Goal: Information Seeking & Learning: Learn about a topic

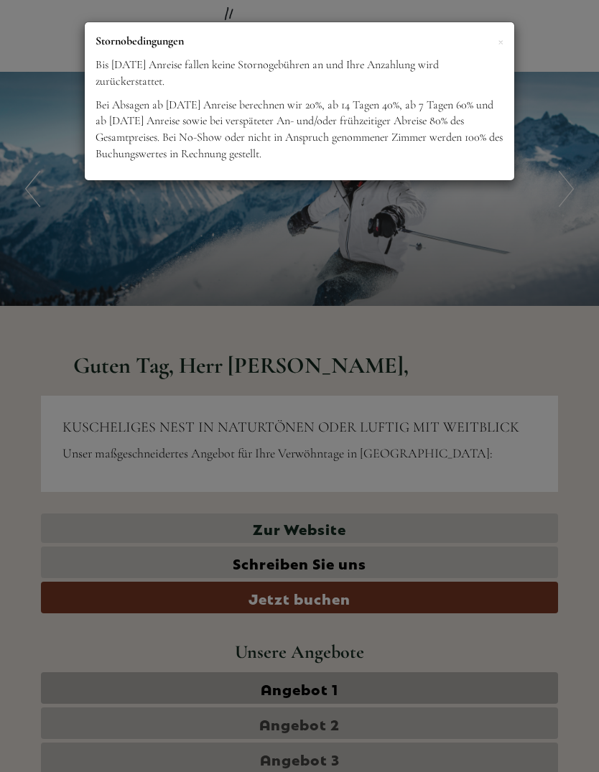
scroll to position [883, 0]
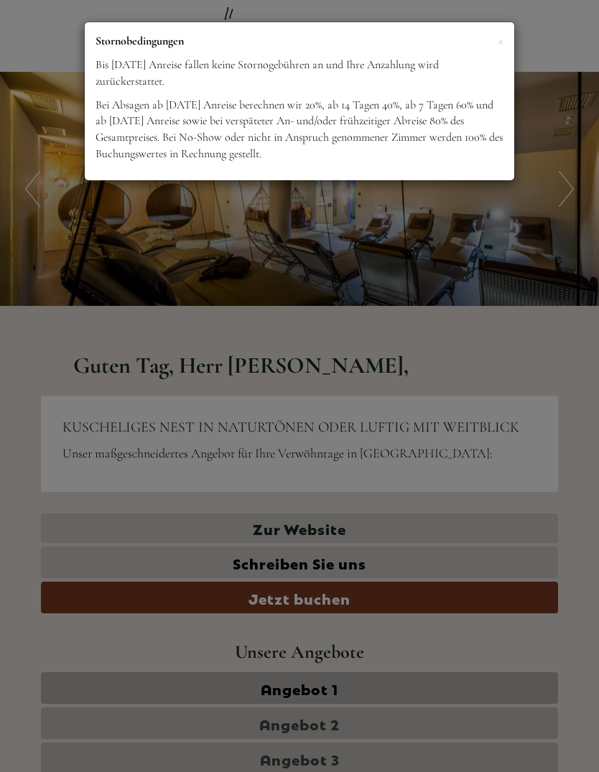
click at [498, 42] on span "×" at bounding box center [501, 41] width 6 height 18
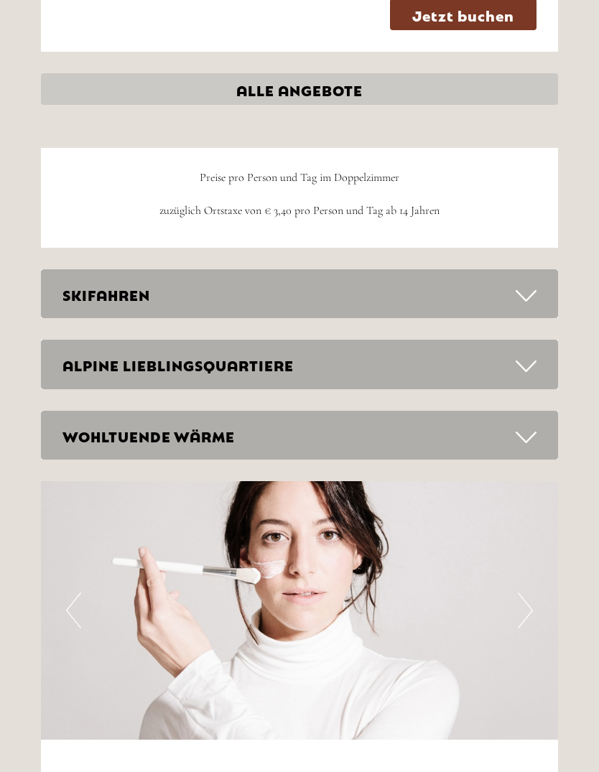
scroll to position [3755, 0]
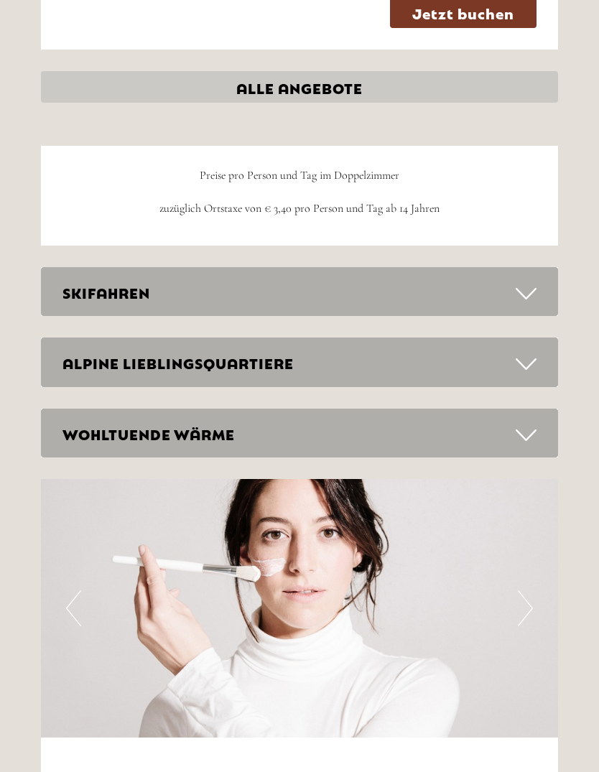
click at [527, 282] on icon at bounding box center [526, 294] width 21 height 24
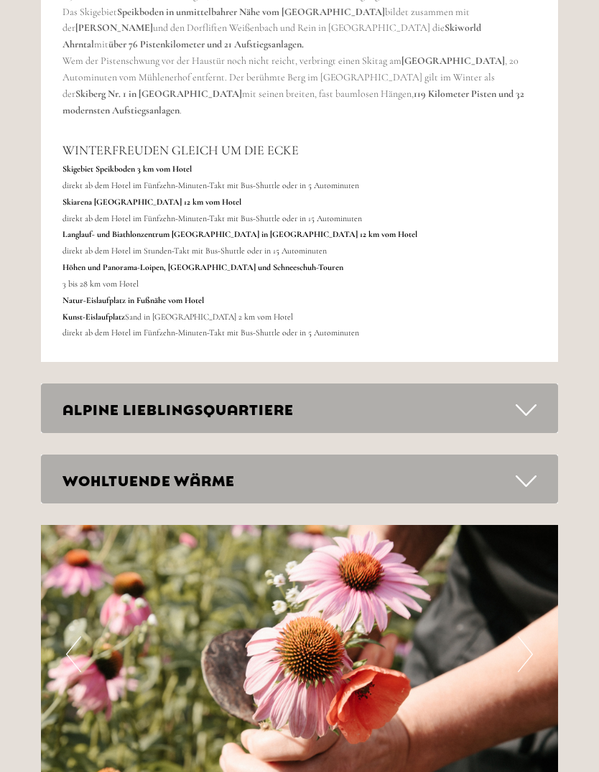
scroll to position [4433, 0]
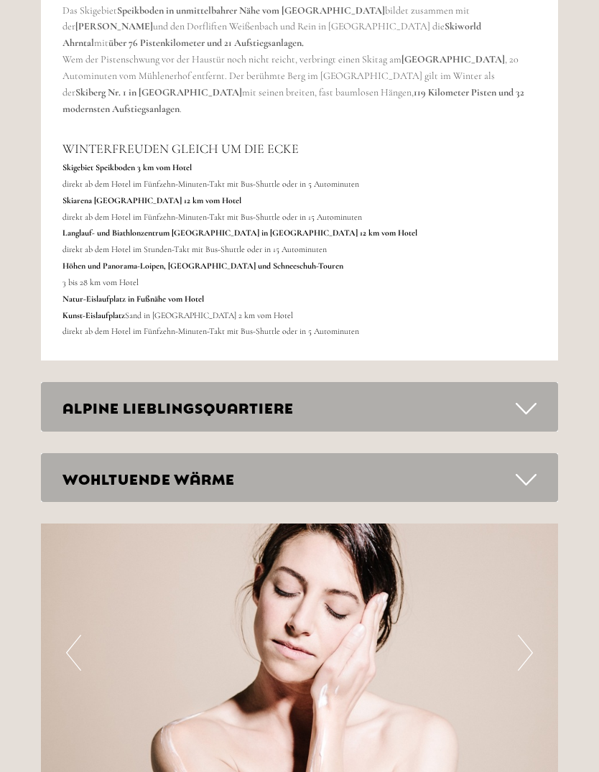
click at [524, 397] on icon at bounding box center [526, 409] width 21 height 24
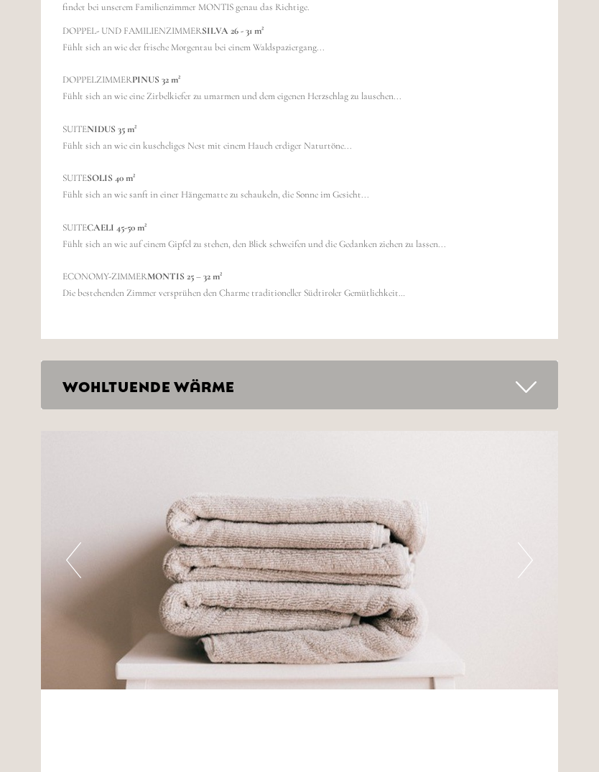
scroll to position [5370, 0]
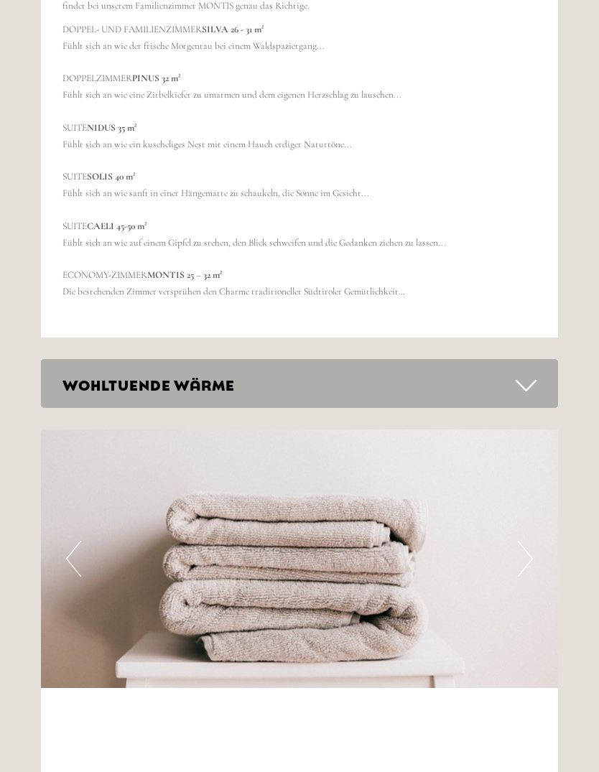
click at [524, 374] on icon at bounding box center [526, 386] width 21 height 24
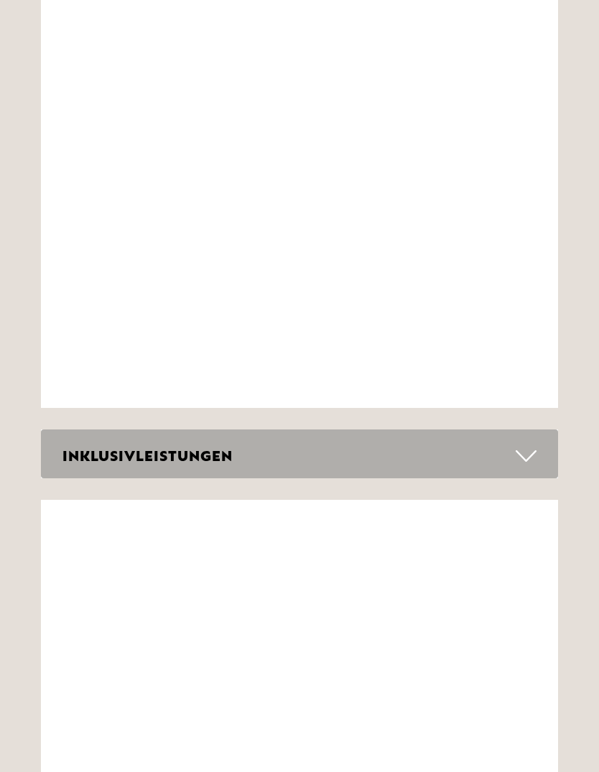
scroll to position [6659, 0]
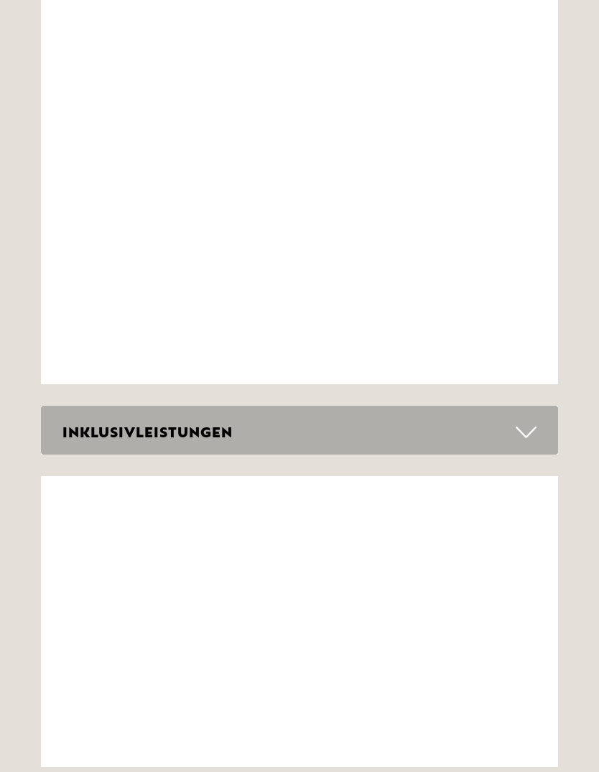
click at [529, 420] on icon at bounding box center [526, 432] width 21 height 24
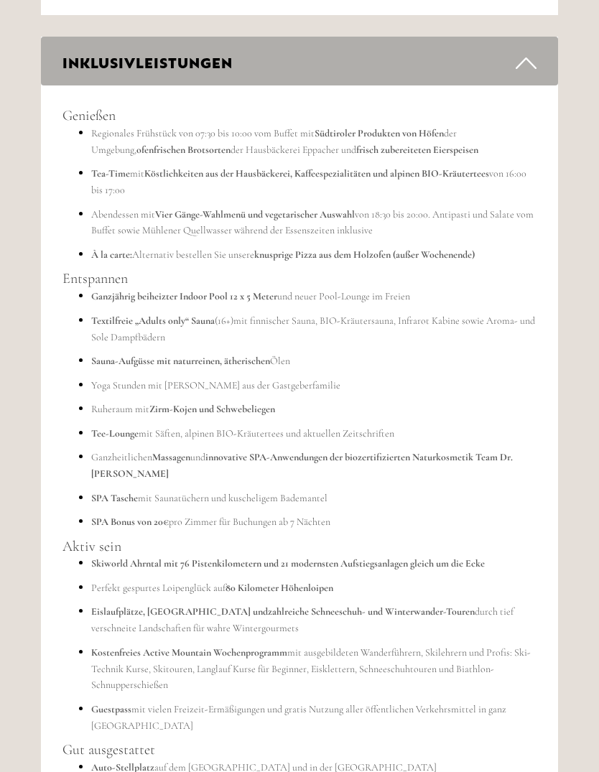
scroll to position [7029, 0]
click at [380, 287] on ul "Ganzjährig beiheizter Indoor Pool 12 x 5 Meter und neuer Pool-Lounge im Freien …" at bounding box center [299, 408] width 474 height 242
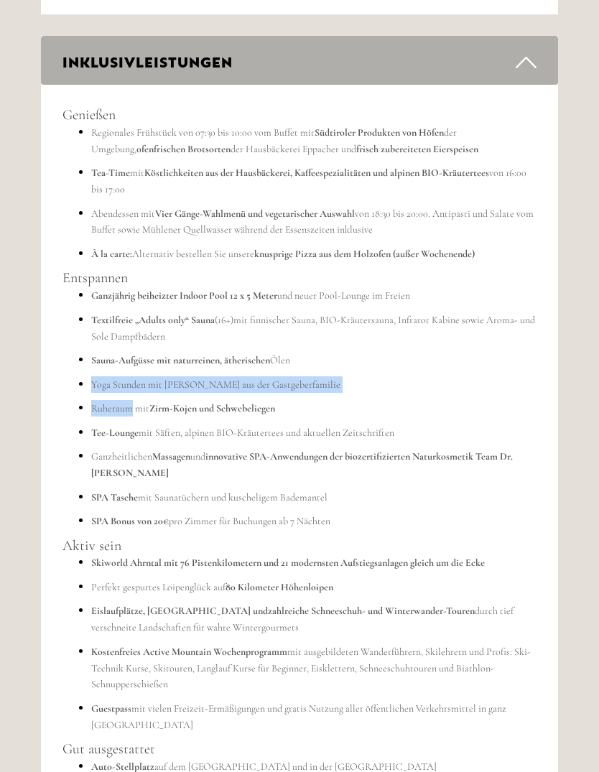
scroll to position [7026, 0]
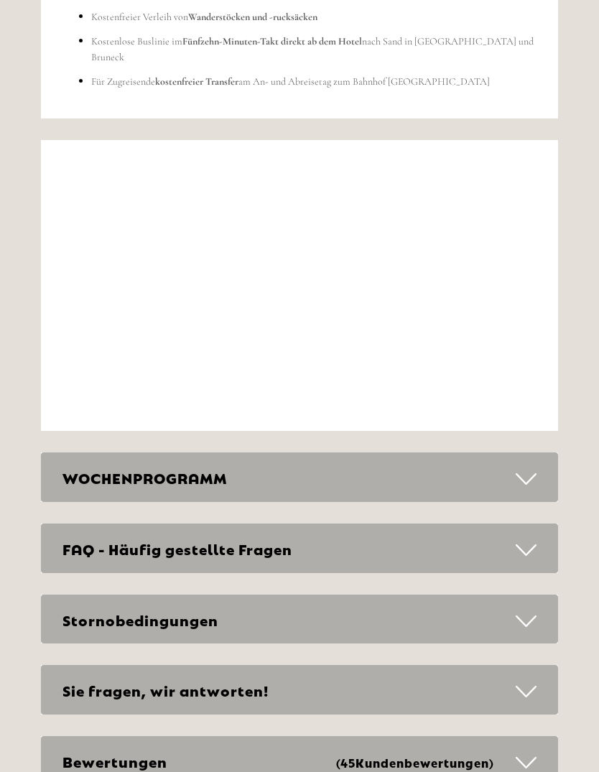
scroll to position [7828, 0]
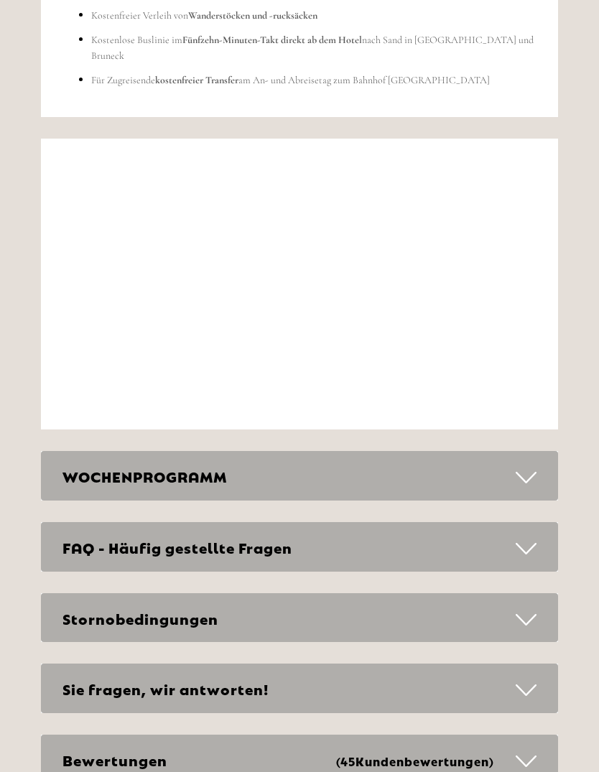
click at [521, 466] on icon at bounding box center [526, 478] width 21 height 24
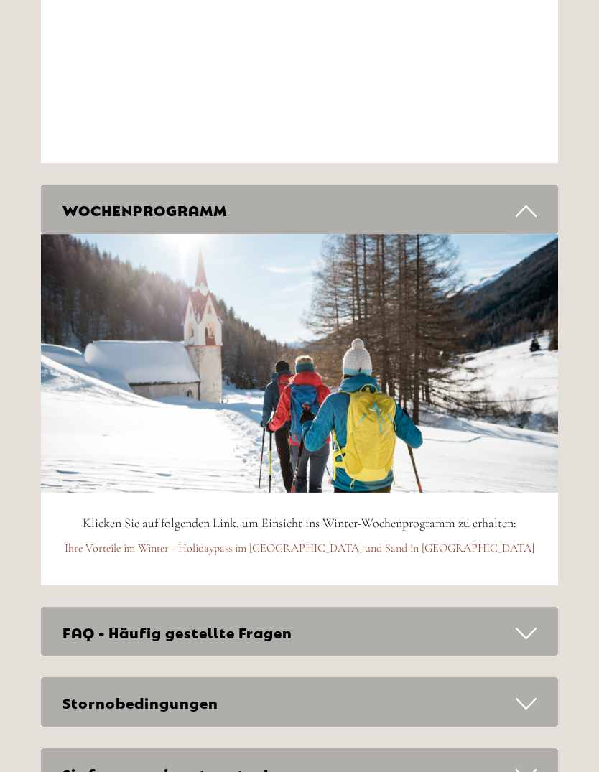
scroll to position [8096, 0]
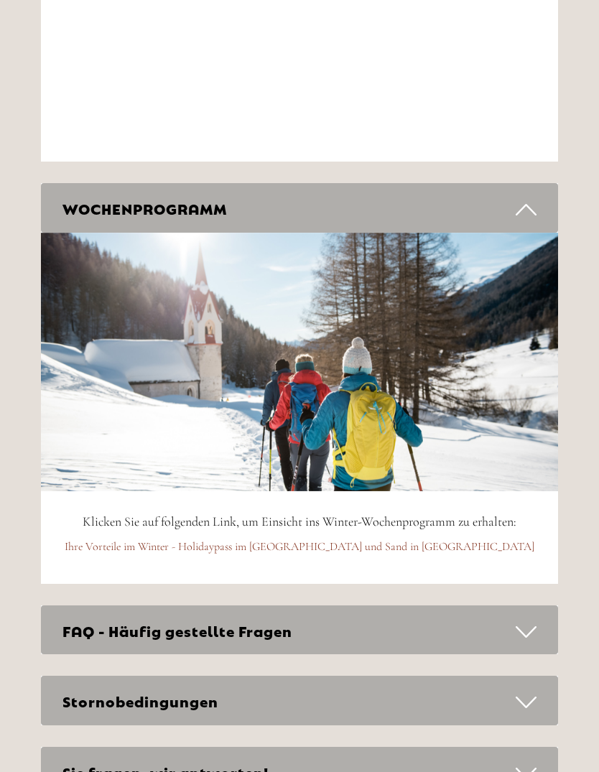
click at [366, 540] on link "Ihre Vorteile im Winter - Holidaypass im [GEOGRAPHIC_DATA] und Sand in [GEOGRAP…" at bounding box center [300, 547] width 470 height 14
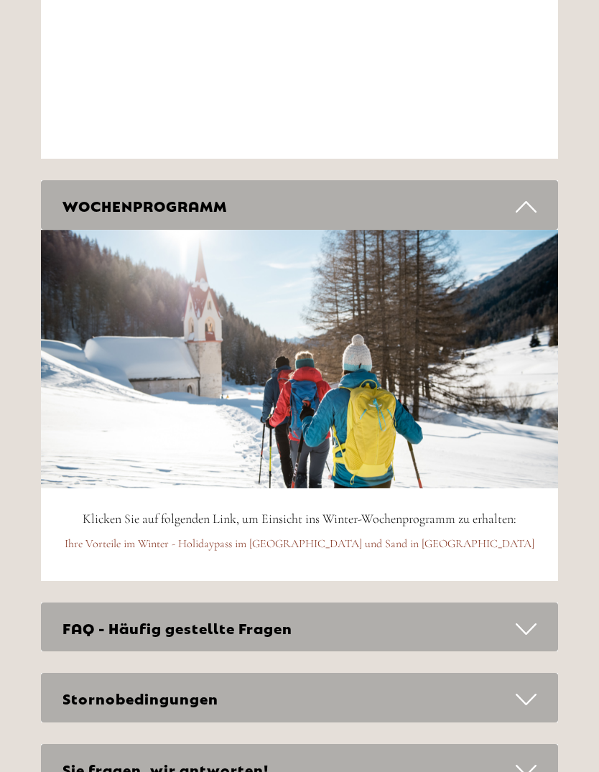
scroll to position [8141, 0]
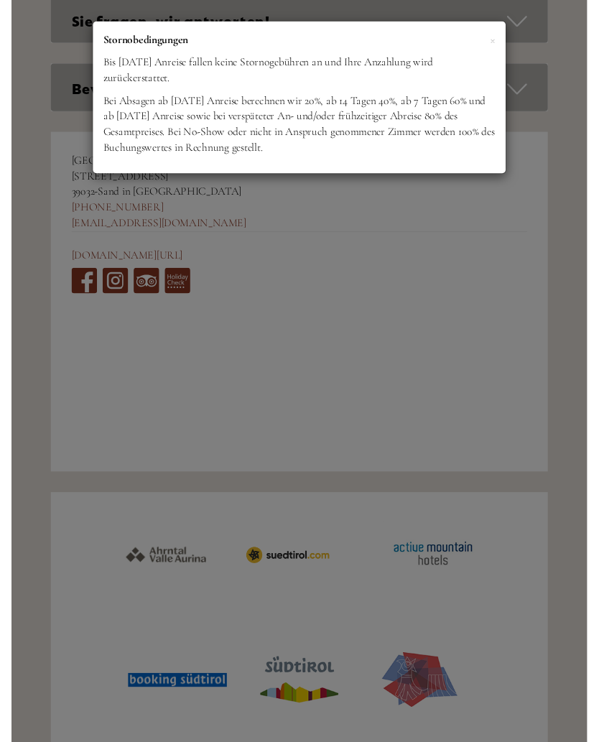
scroll to position [5624, 0]
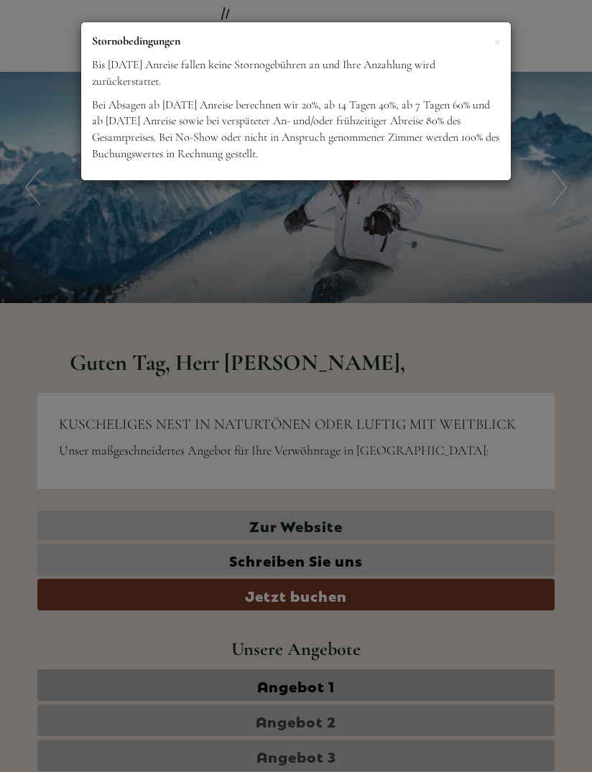
scroll to position [883, 0]
click at [494, 42] on span "×" at bounding box center [497, 41] width 6 height 18
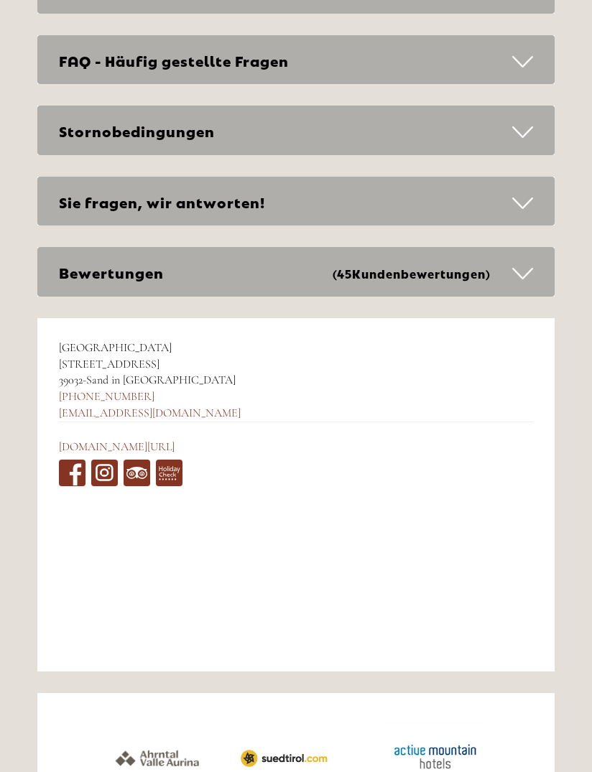
scroll to position [5382, 0]
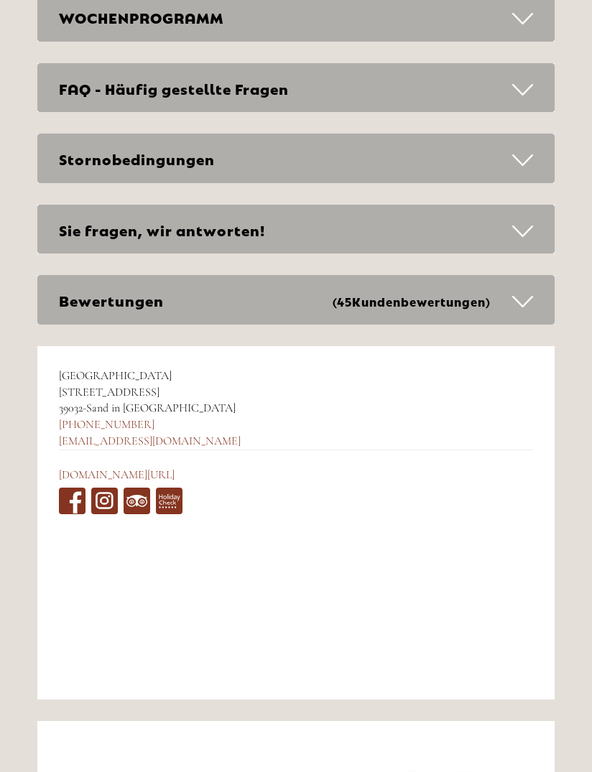
click at [529, 148] on icon at bounding box center [522, 160] width 21 height 24
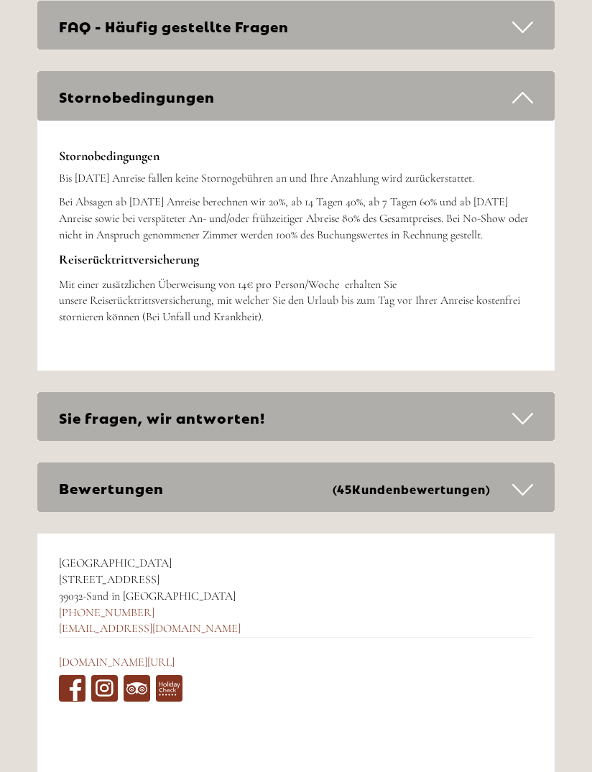
scroll to position [5446, 0]
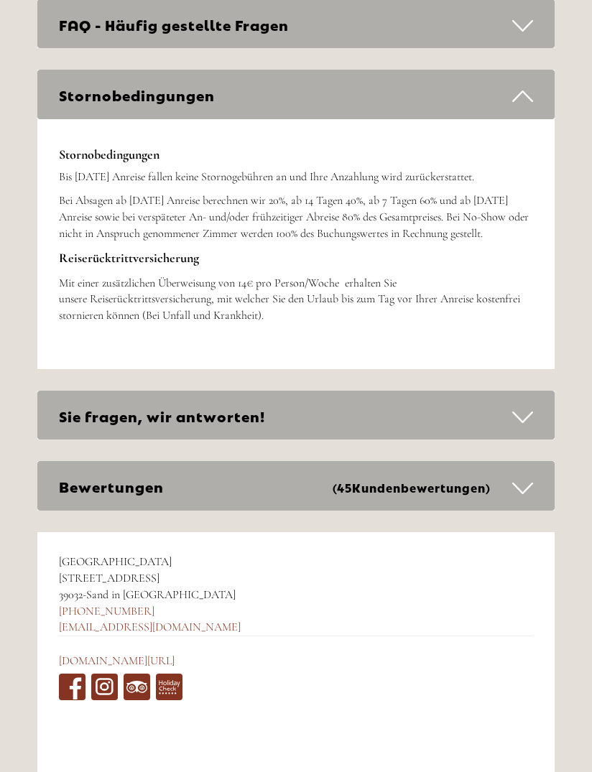
click at [524, 84] on icon at bounding box center [522, 96] width 21 height 24
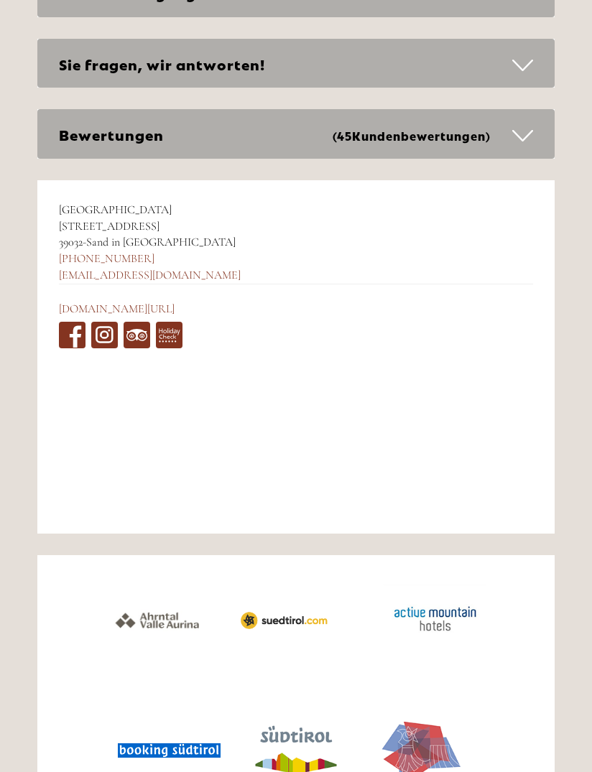
scroll to position [5547, 0]
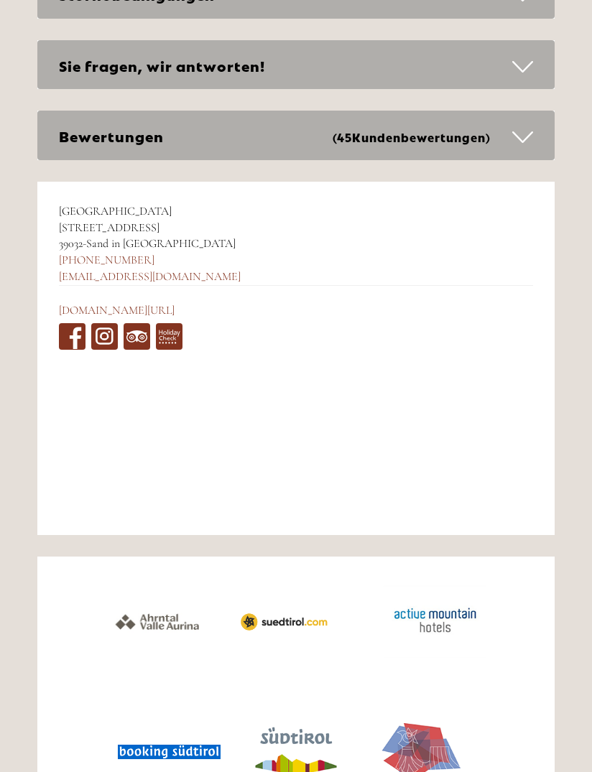
click at [185, 717] on img at bounding box center [169, 752] width 124 height 70
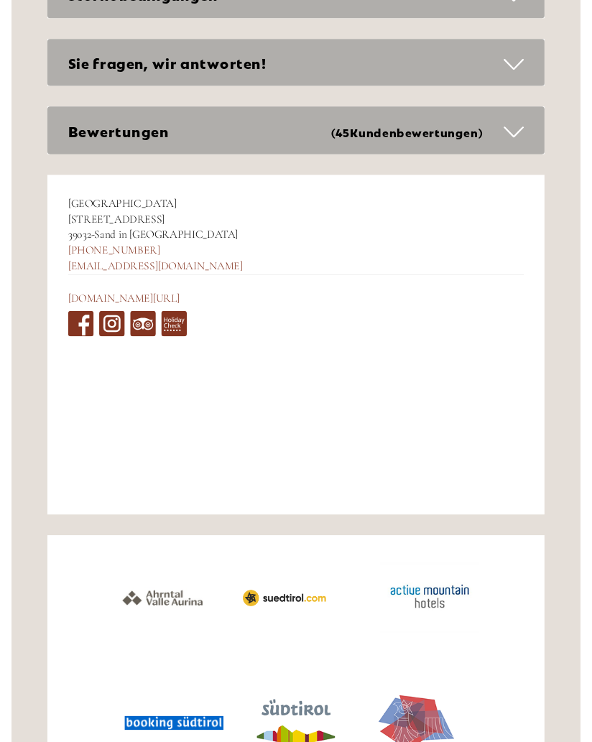
scroll to position [5591, 0]
